Goal: Transaction & Acquisition: Purchase product/service

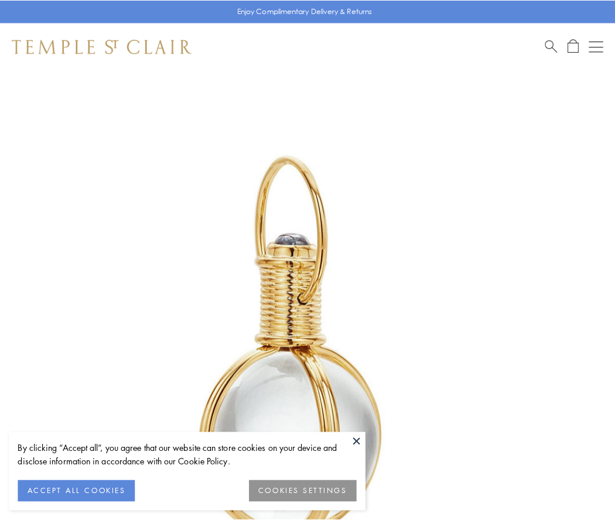
scroll to position [306, 0]
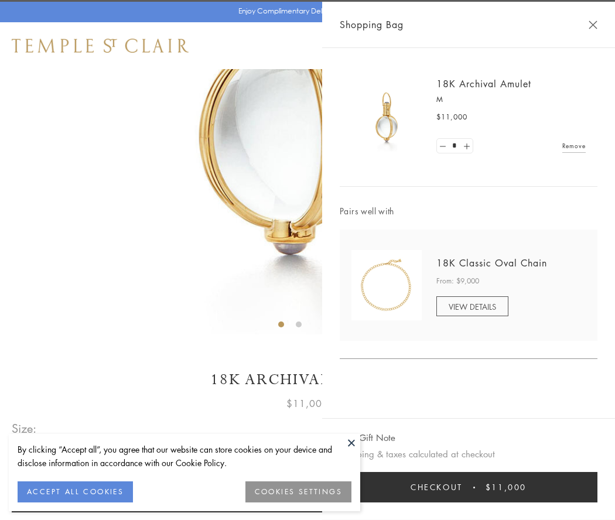
click at [469, 488] on button "Checkout $11,000" at bounding box center [469, 487] width 258 height 30
